Goal: Information Seeking & Learning: Learn about a topic

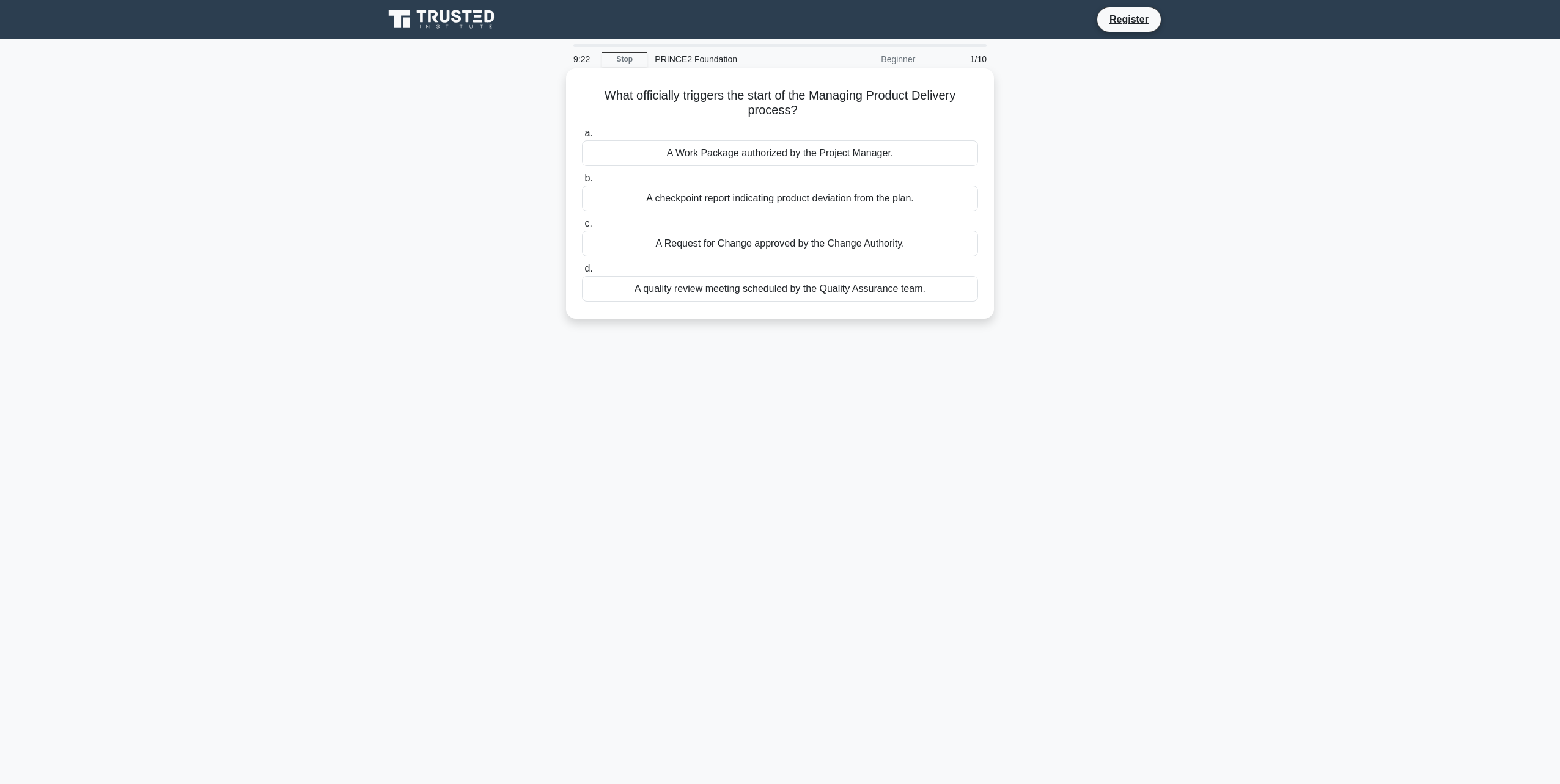
click at [768, 149] on div "A Work Package authorized by the Project Manager." at bounding box center [780, 153] width 396 height 26
click at [582, 137] on input "a. A Work Package authorized by the Project Manager." at bounding box center [582, 133] width 0 height 8
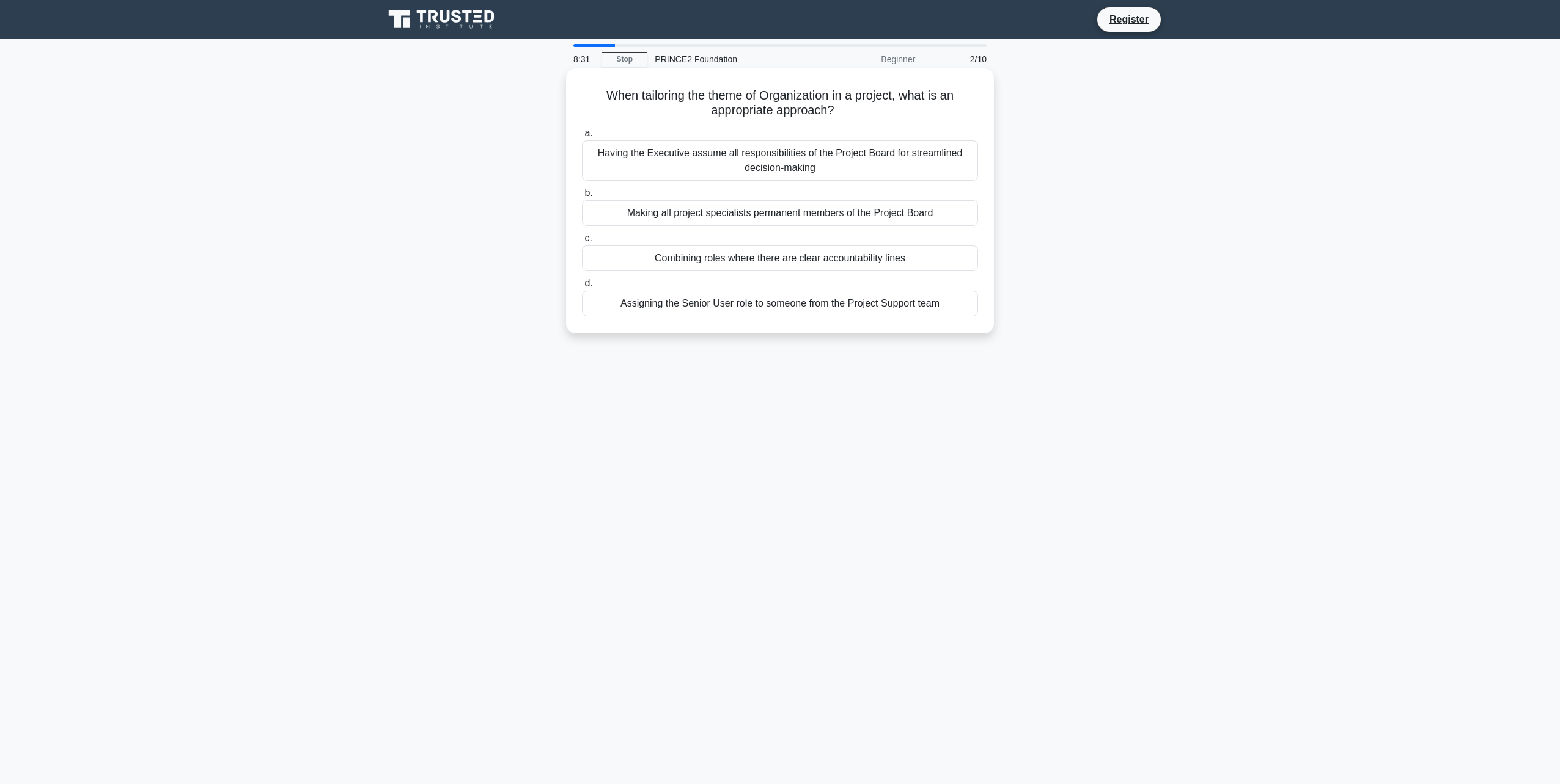
click at [758, 262] on div "Combining roles where there are clear accountability lines" at bounding box center [780, 258] width 396 height 26
click at [582, 243] on input "c. Combining roles where there are clear accountability lines" at bounding box center [582, 238] width 0 height 8
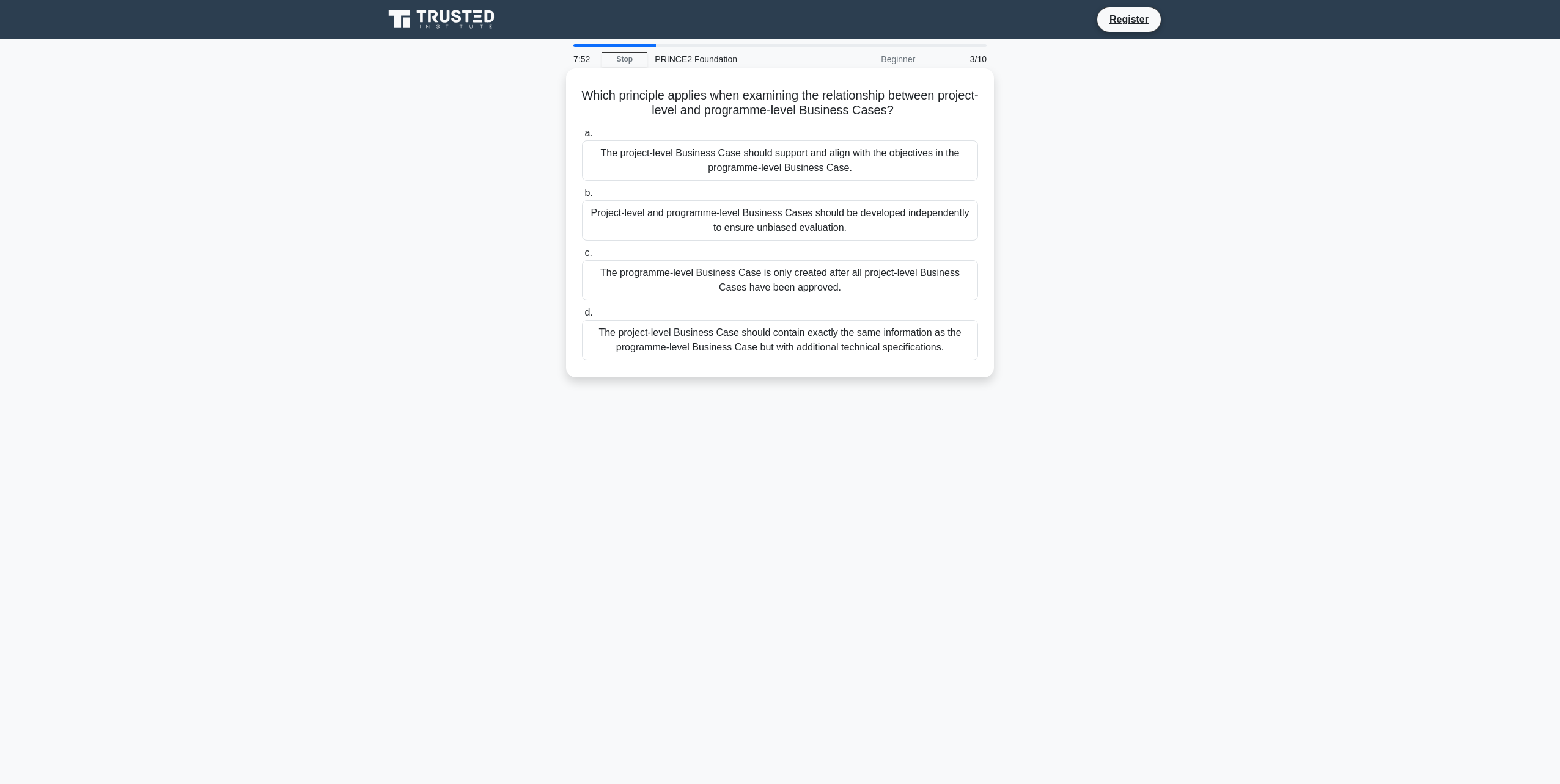
click at [858, 166] on div "The project-level Business Case should support and align with the objectives in…" at bounding box center [780, 161] width 396 height 40
click at [582, 137] on input "a. The project-level Business Case should support and align with the objectives…" at bounding box center [582, 133] width 0 height 8
click at [831, 226] on div "It allows for contingency plans to be revised at each stage boundary based on c…" at bounding box center [780, 220] width 396 height 40
click at [582, 197] on input "b. It allows for contingency plans to be revised at each stage boundary based o…" at bounding box center [582, 193] width 0 height 8
click at [826, 287] on div "By providing controlled periods that allow for regular review and assessment of…" at bounding box center [780, 280] width 396 height 40
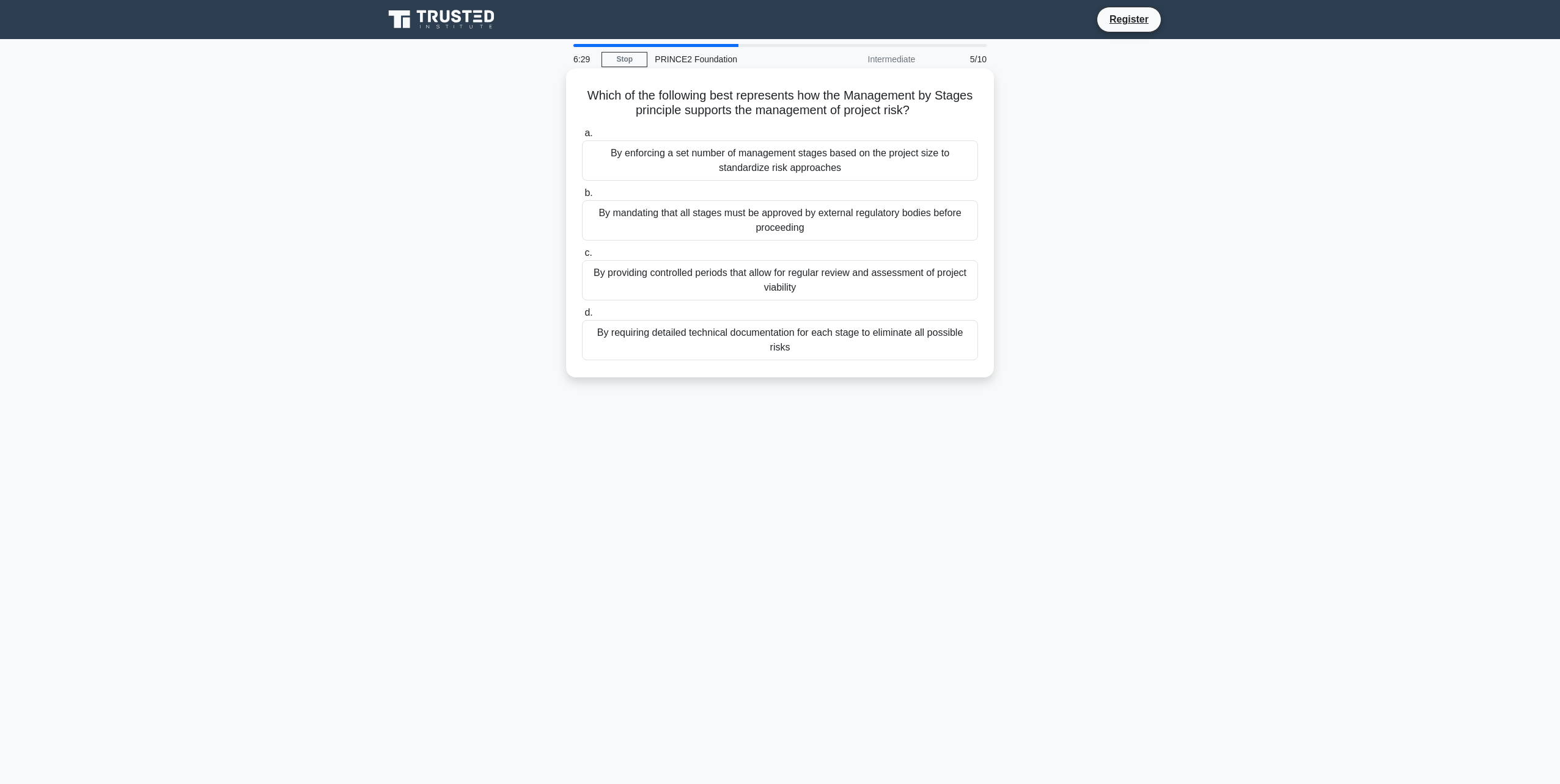
click at [582, 257] on input "c. By providing controlled periods that allow for regular review and assessment…" at bounding box center [582, 252] width 0 height 8
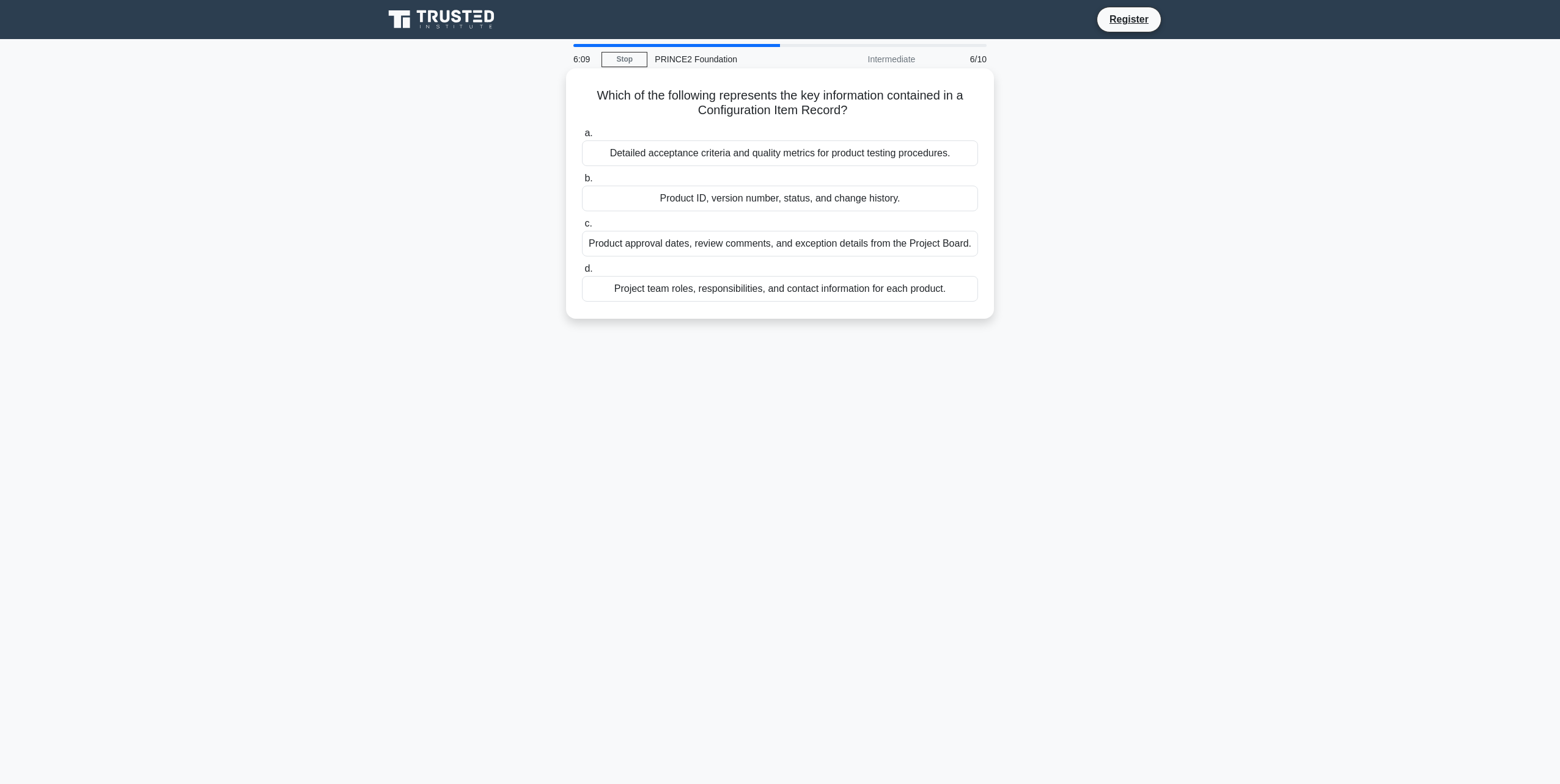
click at [783, 201] on div "Product ID, version number, status, and change history." at bounding box center [780, 198] width 396 height 26
click at [582, 183] on input "b. Product ID, version number, status, and change history." at bounding box center [582, 178] width 0 height 8
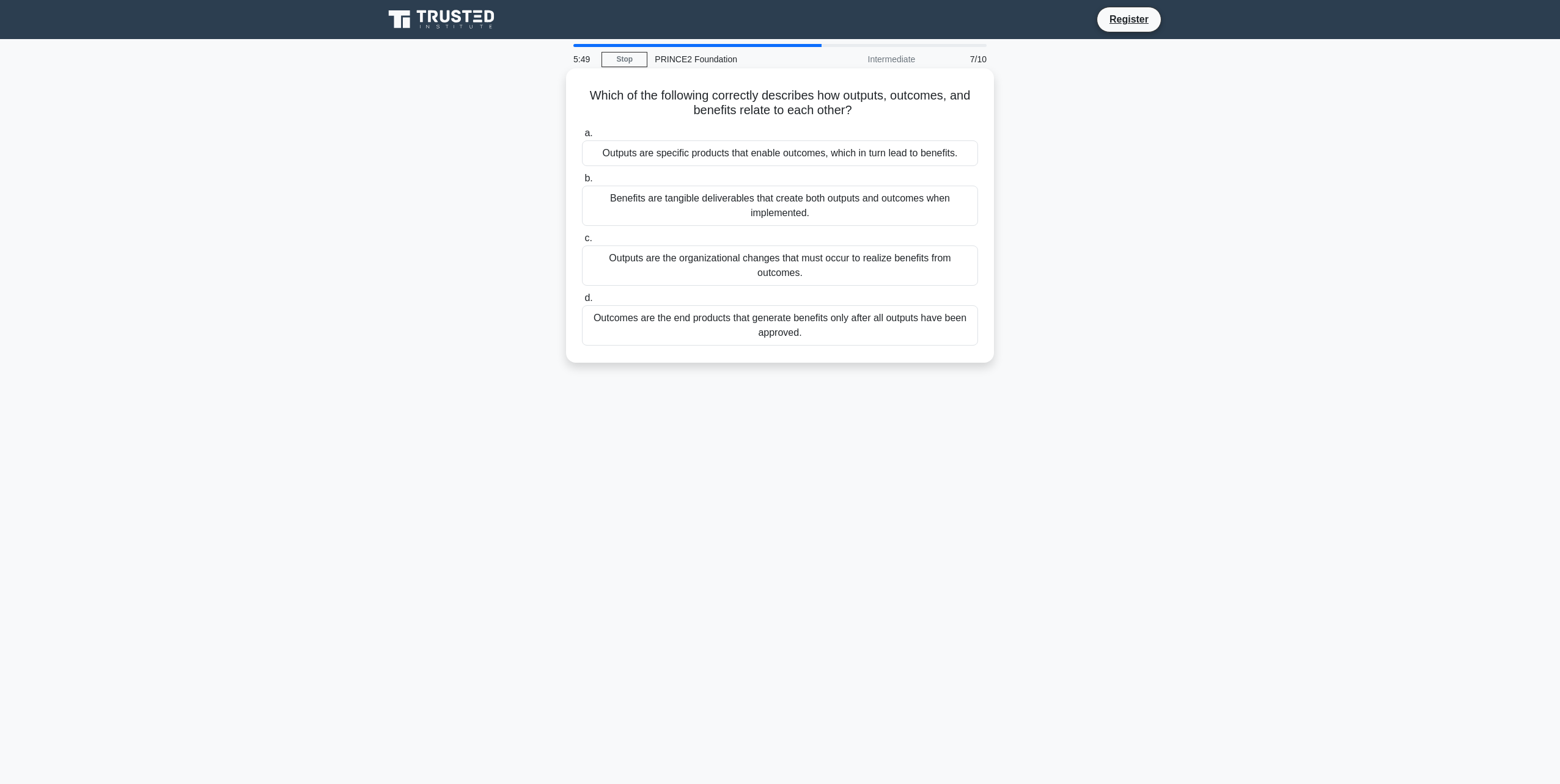
click at [760, 158] on div "Outputs are specific products that enable outcomes, which in turn lead to benef…" at bounding box center [780, 153] width 396 height 26
click at [582, 137] on input "a. Outputs are specific products that enable outcomes, which in turn lead to be…" at bounding box center [582, 133] width 0 height 8
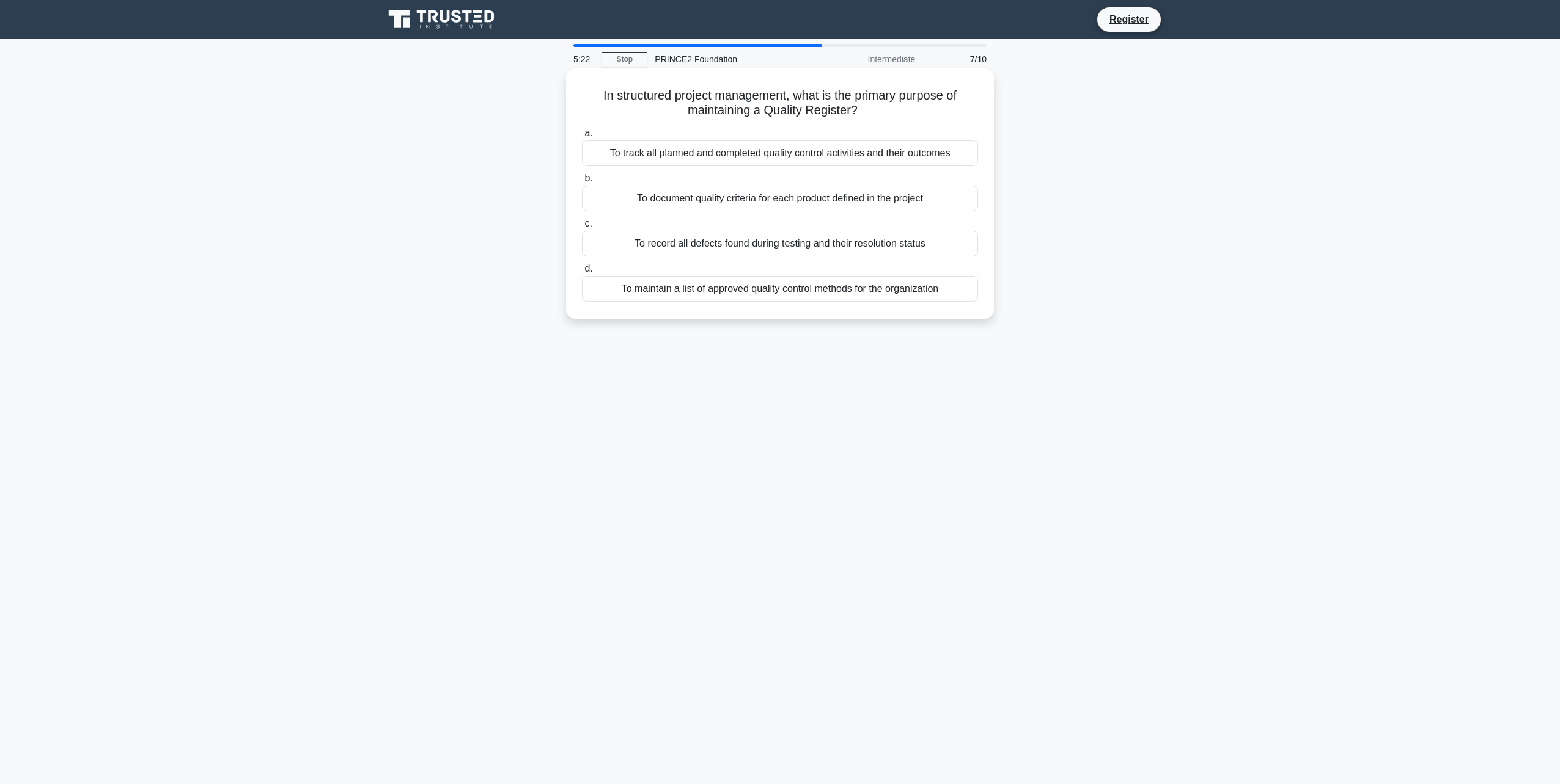
click at [801, 202] on div "To document quality criteria for each product defined in the project" at bounding box center [780, 198] width 396 height 26
click at [582, 183] on input "b. To document quality criteria for each product defined in the project" at bounding box center [582, 178] width 0 height 8
click at [730, 199] on div "To document quality criteria for each product defined in the project" at bounding box center [780, 199] width 396 height 27
click at [582, 183] on input "b. To document quality criteria for each product defined in the project" at bounding box center [582, 178] width 0 height 8
click at [730, 199] on div "To document quality criteria for each product defined in the project" at bounding box center [780, 199] width 396 height 27
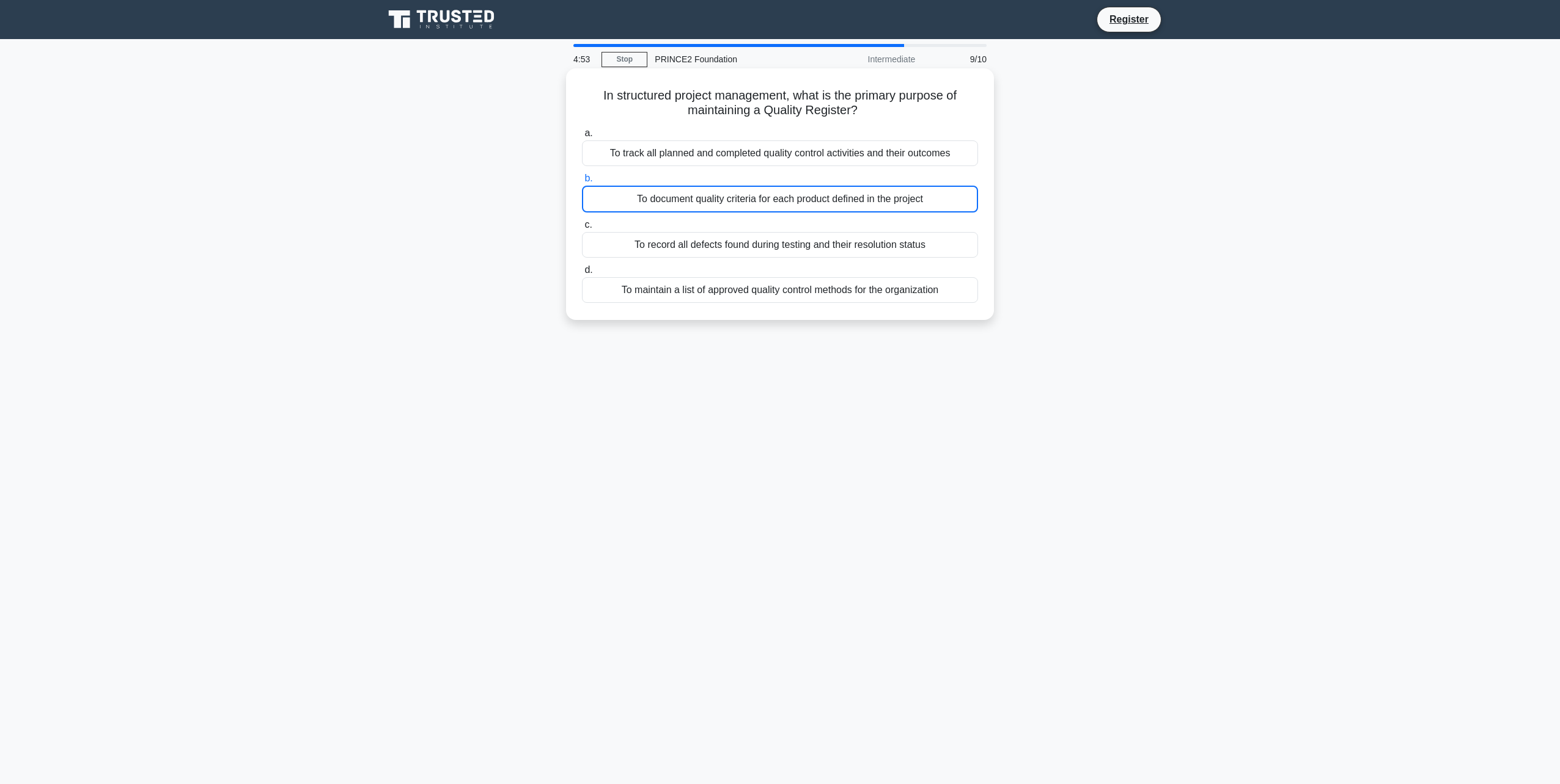
click at [582, 183] on input "b. To document quality criteria for each product defined in the project" at bounding box center [582, 178] width 0 height 8
click at [724, 157] on div "To track all planned and completed quality control activities and their outcomes" at bounding box center [780, 153] width 396 height 26
click at [582, 137] on input "a. To track all planned and completed quality control activities and their outc…" at bounding box center [582, 133] width 0 height 8
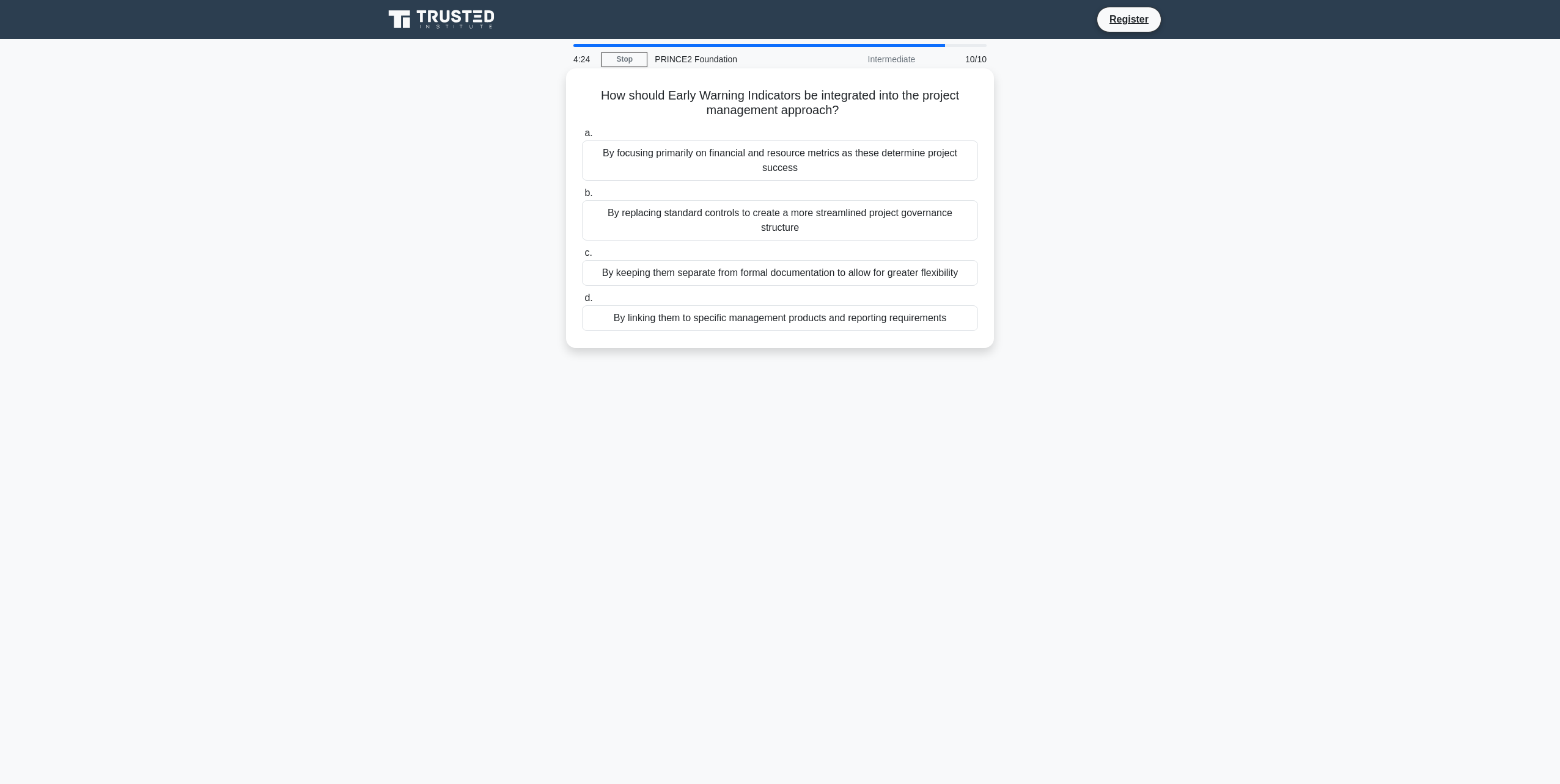
click at [777, 309] on div "By linking them to specific management products and reporting requirements" at bounding box center [780, 318] width 396 height 26
click at [582, 302] on input "d. By linking them to specific management products and reporting requirements" at bounding box center [582, 298] width 0 height 8
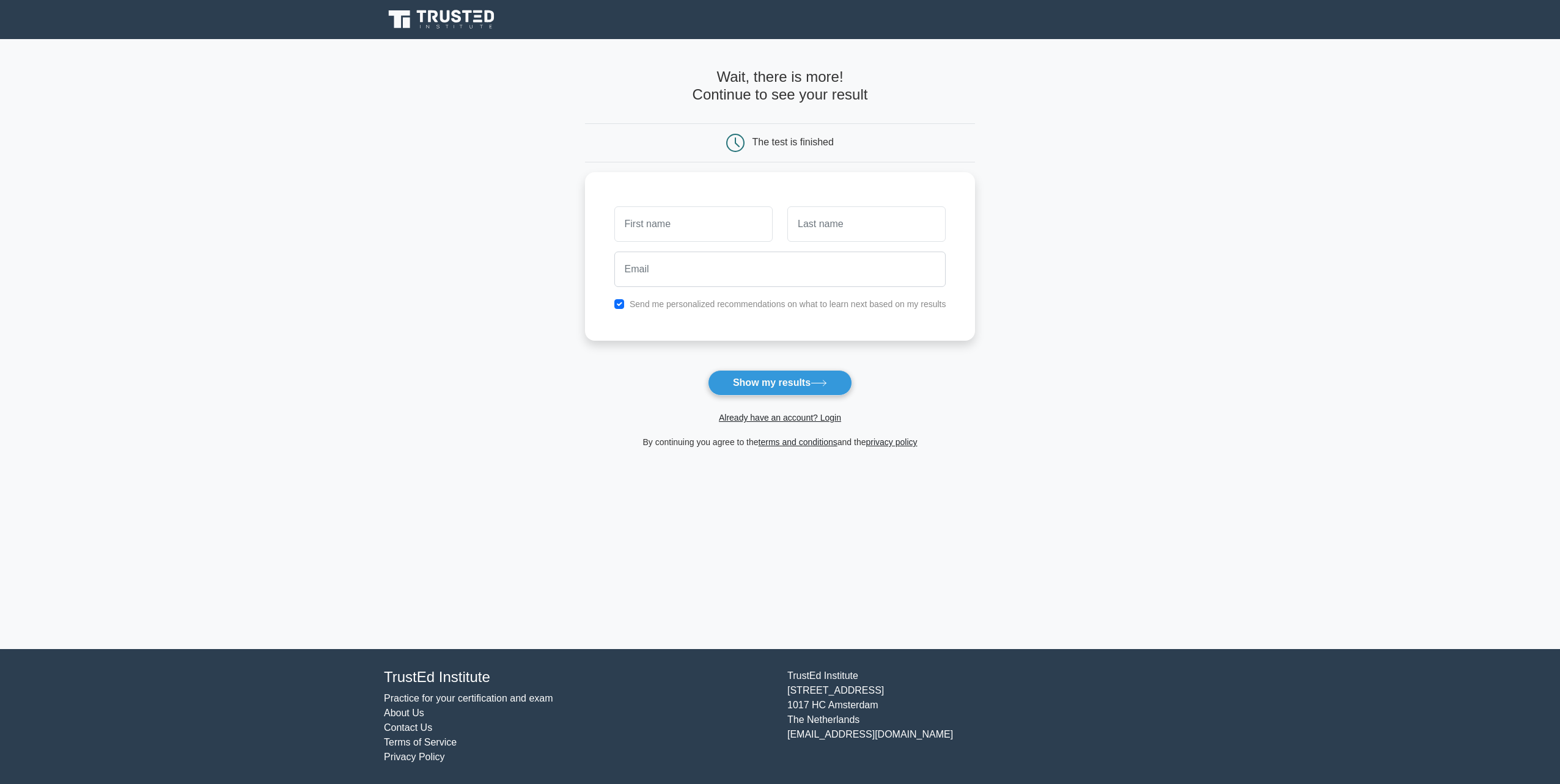
click at [1048, 363] on main "Wait, there is more! Continue to see your result The test is finished and the" at bounding box center [780, 344] width 1560 height 610
